Goal: Task Accomplishment & Management: Manage account settings

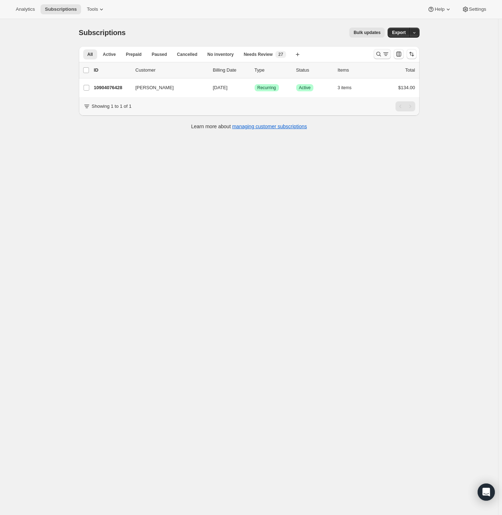
click at [386, 55] on icon "Search and filter results" at bounding box center [385, 54] width 7 height 7
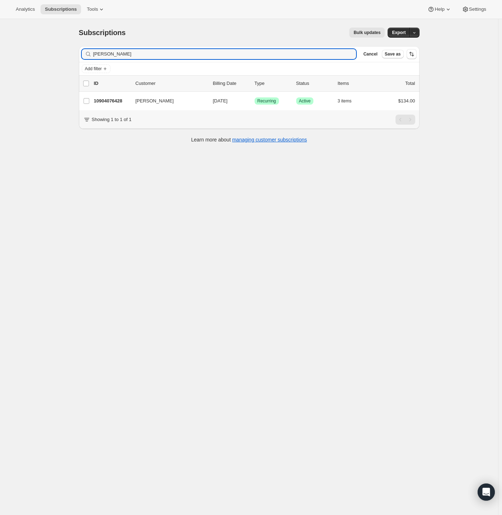
drag, startPoint x: 133, startPoint y: 56, endPoint x: 46, endPoint y: 59, distance: 87.5
click at [47, 59] on div "Subscriptions. This page is ready Subscriptions Bulk updates More actions Bulk …" at bounding box center [249, 276] width 498 height 515
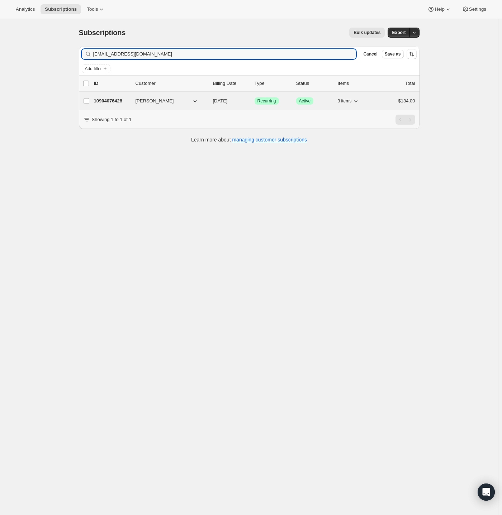
type input "[EMAIL_ADDRESS][DOMAIN_NAME]"
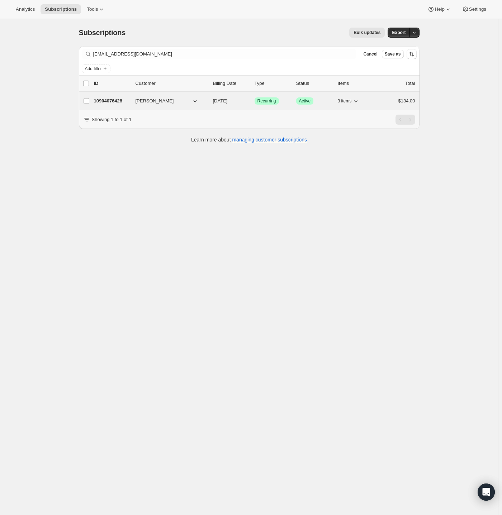
click at [157, 101] on span "[PERSON_NAME]" at bounding box center [154, 100] width 38 height 7
click at [113, 101] on p "10904076428" at bounding box center [112, 100] width 36 height 7
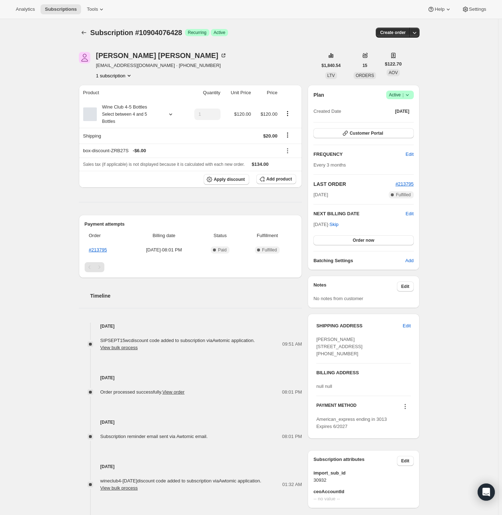
click at [409, 96] on icon at bounding box center [406, 94] width 7 height 7
click at [403, 120] on span "Cancel subscription" at bounding box center [398, 120] width 40 height 5
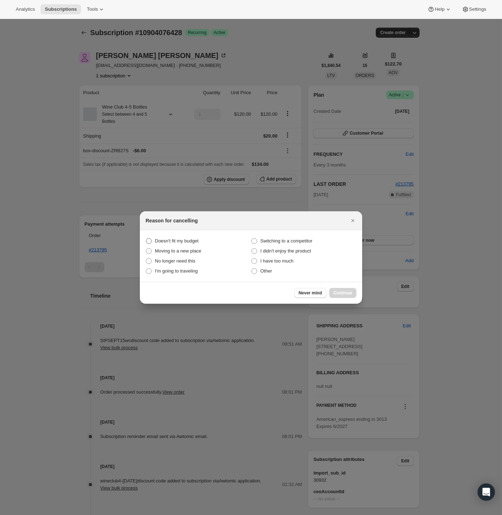
click at [181, 242] on span "Doesn't fit my budget" at bounding box center [177, 240] width 44 height 5
click at [146, 239] on budget "Doesn't fit my budget" at bounding box center [146, 238] width 0 height 0
radio budget "true"
click at [345, 295] on span "Continue" at bounding box center [342, 293] width 19 height 6
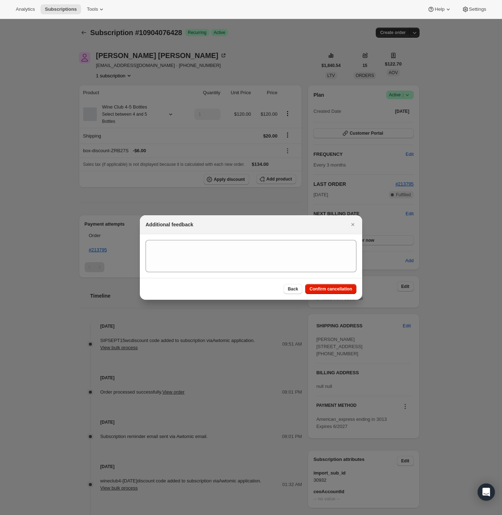
click at [325, 295] on div "Back Confirm cancellation" at bounding box center [251, 289] width 222 height 22
click at [328, 290] on span "Confirm cancellation" at bounding box center [330, 289] width 43 height 6
